Goal: Task Accomplishment & Management: Complete application form

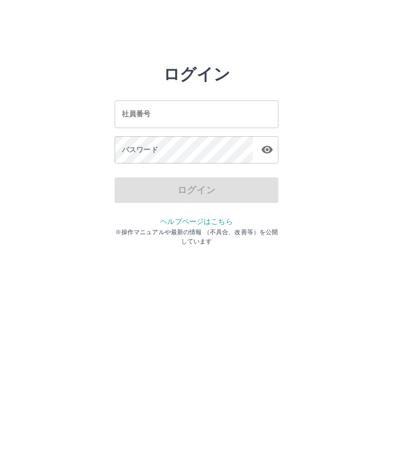
click at [182, 110] on input "社員番号" at bounding box center [197, 113] width 164 height 27
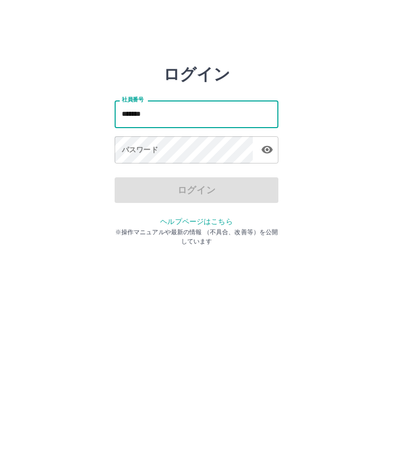
type input "*******"
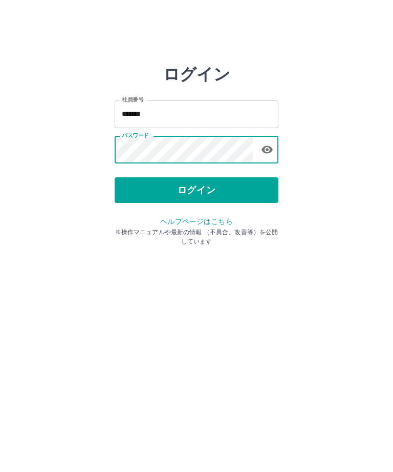
click at [202, 189] on button "ログイン" at bounding box center [197, 190] width 164 height 26
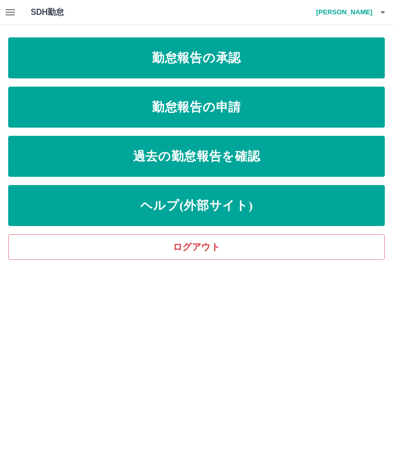
click at [225, 118] on link "勤怠報告の申請" at bounding box center [196, 107] width 377 height 41
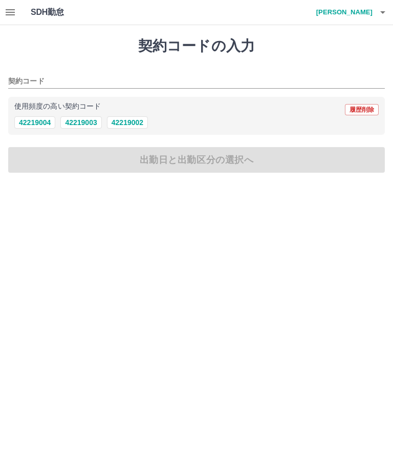
click at [77, 128] on button "42219003" at bounding box center [80, 122] width 41 height 12
type input "********"
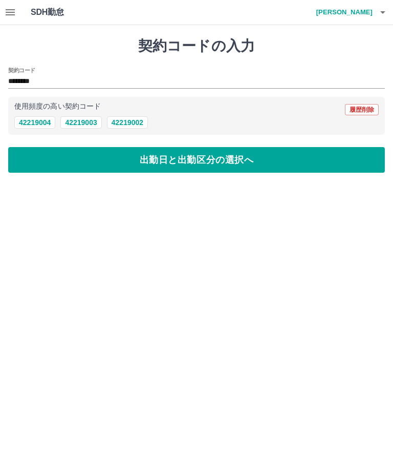
click at [253, 172] on button "出勤日と出勤区分の選択へ" at bounding box center [196, 160] width 377 height 26
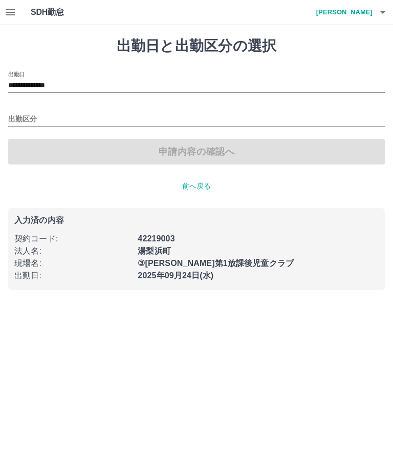
click at [34, 119] on input "出勤区分" at bounding box center [196, 119] width 377 height 13
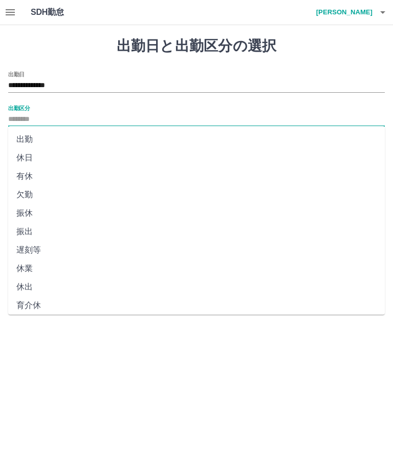
click at [29, 137] on li "出勤" at bounding box center [196, 139] width 377 height 18
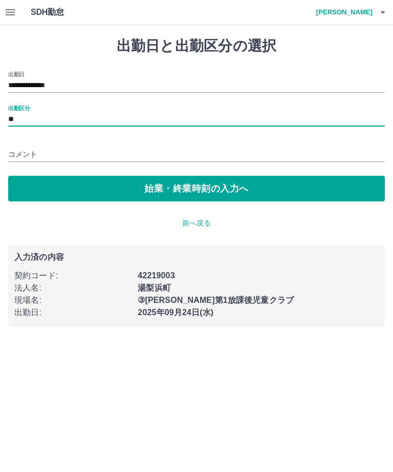
type input "**"
click at [31, 139] on div "コメント" at bounding box center [196, 151] width 377 height 25
click at [269, 195] on button "始業・終業時刻の入力へ" at bounding box center [196, 189] width 377 height 26
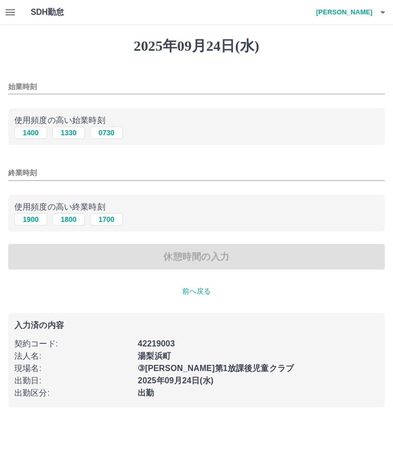
click at [67, 135] on button "1330" at bounding box center [68, 133] width 33 height 12
type input "****"
click at [32, 219] on button "1900" at bounding box center [30, 219] width 33 height 12
type input "****"
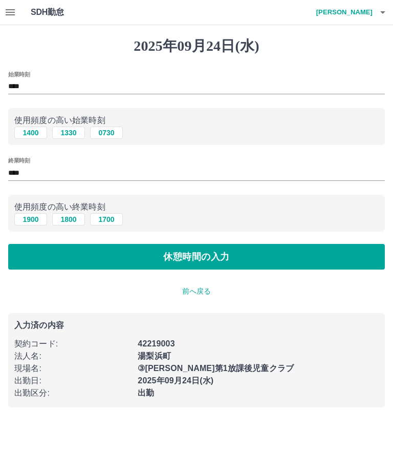
click at [259, 267] on button "休憩時間の入力" at bounding box center [196, 257] width 377 height 26
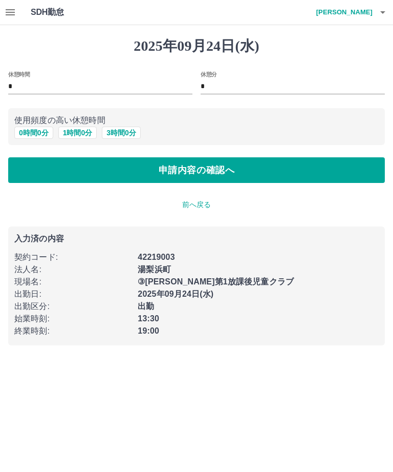
click at [292, 170] on button "申請内容の確認へ" at bounding box center [196, 170] width 377 height 26
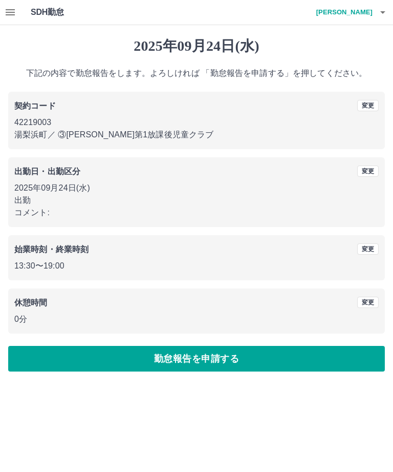
click at [295, 358] on button "勤怠報告を申請する" at bounding box center [196, 359] width 377 height 26
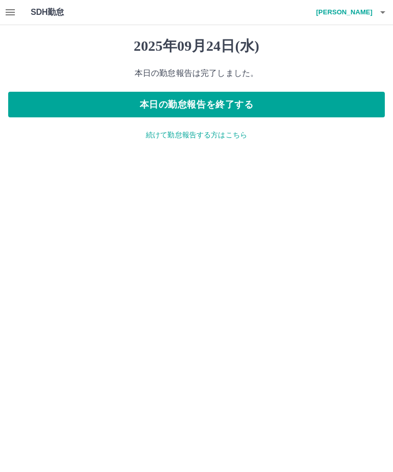
click at [274, 109] on button "本日の勤怠報告を終了する" at bounding box center [196, 105] width 377 height 26
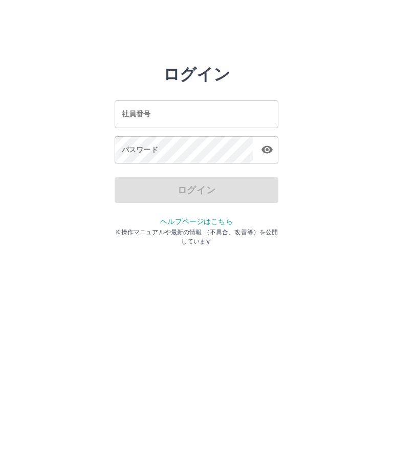
click at [204, 117] on input "社員番号" at bounding box center [197, 113] width 164 height 27
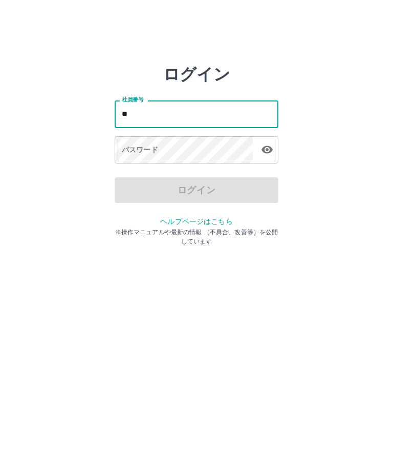
type input "*"
type input "*******"
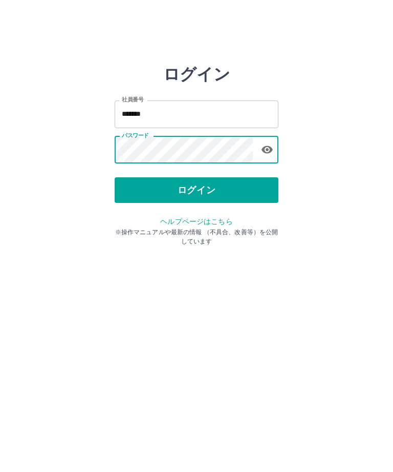
click at [225, 188] on button "ログイン" at bounding box center [197, 190] width 164 height 26
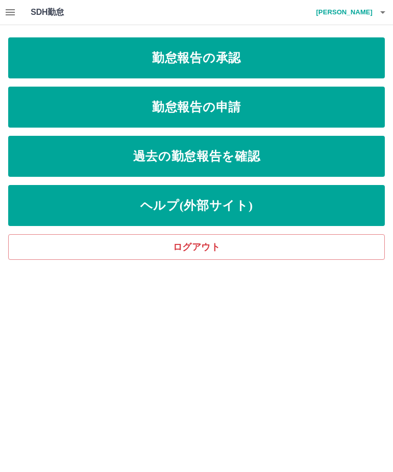
click at [220, 60] on link "勤怠報告の承認" at bounding box center [196, 57] width 377 height 41
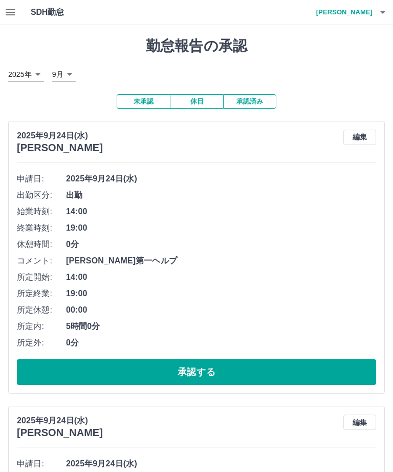
click at [266, 367] on button "承認する" at bounding box center [197, 372] width 360 height 26
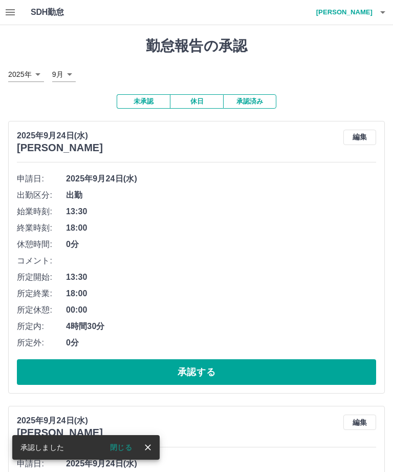
click at [269, 369] on button "承認する" at bounding box center [197, 372] width 360 height 26
click at [264, 375] on button "承認する" at bounding box center [197, 372] width 360 height 26
click at [251, 372] on button "承認する" at bounding box center [197, 372] width 360 height 26
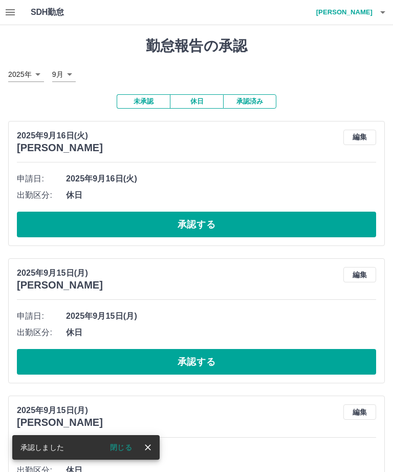
click at [203, 101] on button "休日" at bounding box center [196, 101] width 53 height 14
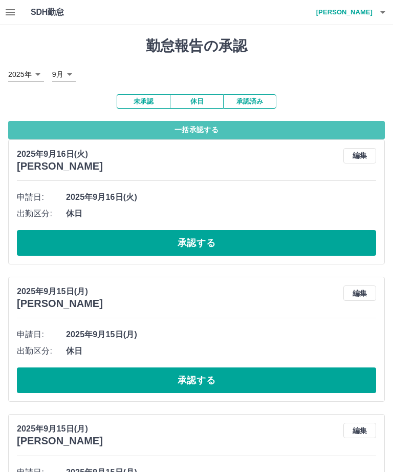
click at [300, 130] on button "一括承認する" at bounding box center [196, 130] width 377 height 18
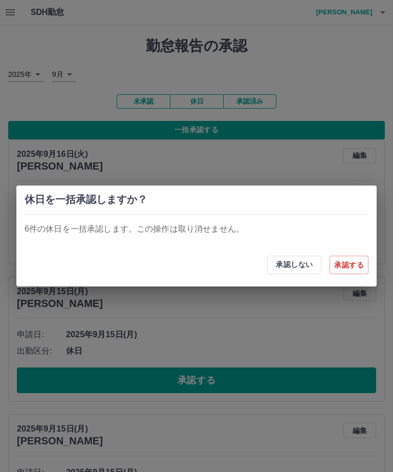
click at [355, 266] on button "承認する" at bounding box center [349, 265] width 39 height 18
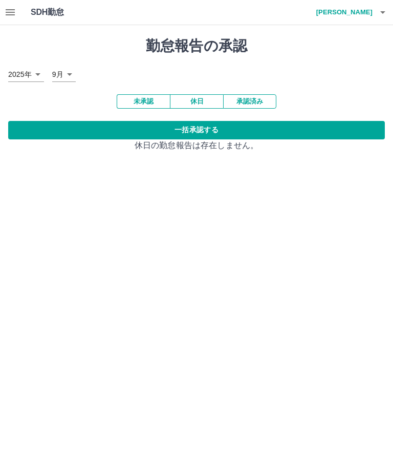
click at [372, 12] on h4 "宮﨑　美子" at bounding box center [341, 12] width 61 height 25
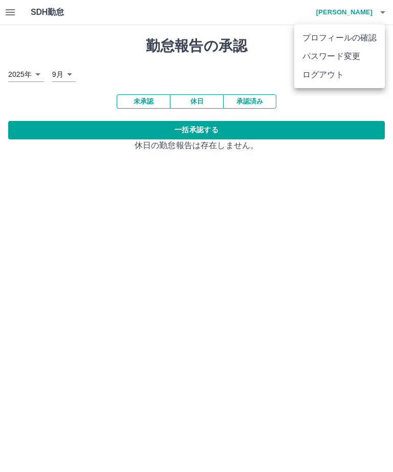
click at [322, 79] on li "ログアウト" at bounding box center [340, 75] width 91 height 18
